Goal: Navigation & Orientation: Find specific page/section

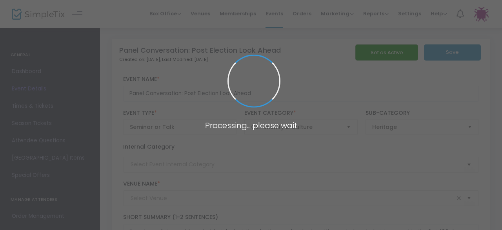
type input "[PERSON_NAME] and [PERSON_NAME] Capital [GEOGRAPHIC_DATA]"
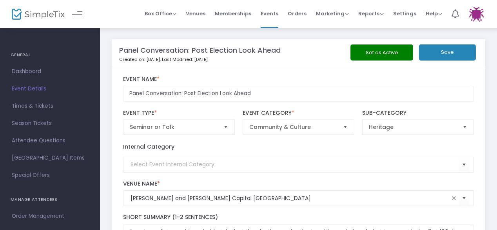
click at [36, 15] on img at bounding box center [38, 14] width 53 height 11
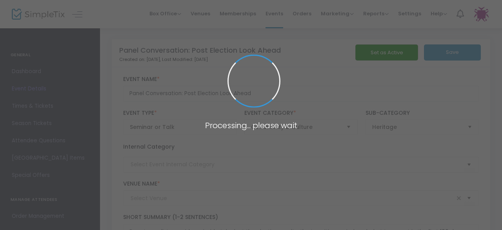
type input "[PERSON_NAME] and [PERSON_NAME] Capital [GEOGRAPHIC_DATA]"
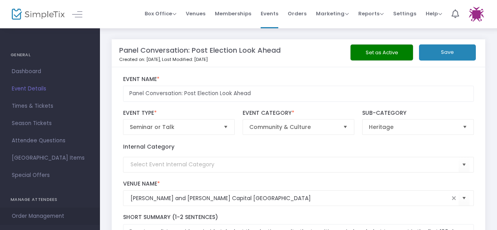
click at [49, 215] on span "Order Management" at bounding box center [50, 216] width 77 height 10
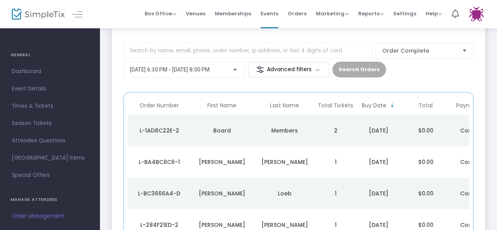
scroll to position [78, 0]
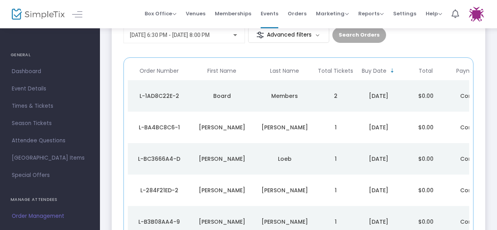
click at [38, 16] on img at bounding box center [38, 14] width 53 height 11
